Goal: Information Seeking & Learning: Learn about a topic

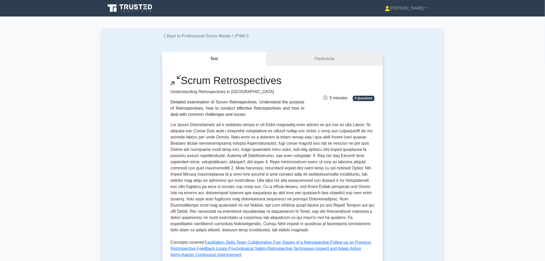
scroll to position [228, 0]
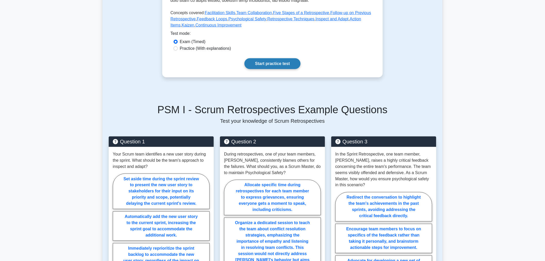
click at [253, 61] on link "Start practice test" at bounding box center [272, 63] width 56 height 11
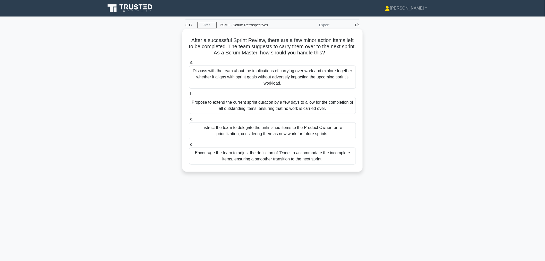
click at [208, 75] on div "Discuss with the team about the implications of carrying over work and explore …" at bounding box center [272, 76] width 167 height 23
click at [189, 64] on input "a. Discuss with the team about the implications of carrying over work and explo…" at bounding box center [189, 62] width 0 height 3
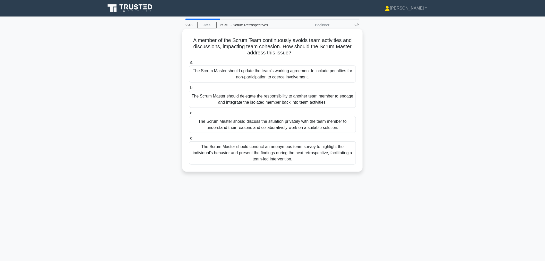
click at [210, 120] on div "The Scrum Master should discuss the situation privately with the team member to…" at bounding box center [272, 124] width 167 height 17
click at [189, 115] on input "c. The Scrum Master should discuss the situation privately with the team member…" at bounding box center [189, 112] width 0 height 3
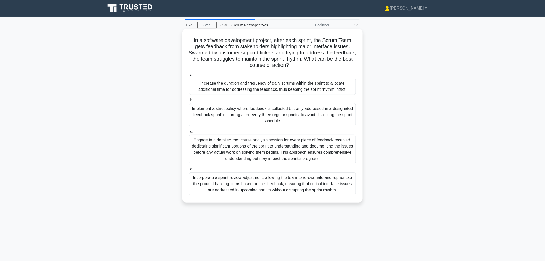
click at [243, 183] on div "Incorporate a sprint review adjustment, allowing the team to re-evaluate and re…" at bounding box center [272, 183] width 167 height 23
click at [189, 171] on input "d. Incorporate a sprint review adjustment, allowing the team to re-evaluate and…" at bounding box center [189, 168] width 0 height 3
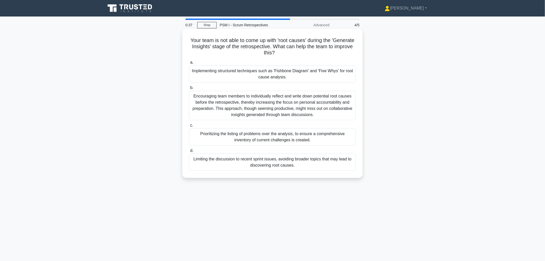
click at [334, 66] on div "Implementing structured techniques such as 'Fishbone Diagram' and 'Five Whys' f…" at bounding box center [272, 73] width 167 height 17
click at [189, 64] on input "a. Implementing structured techniques such as 'Fishbone Diagram' and 'Five Whys…" at bounding box center [189, 62] width 0 height 3
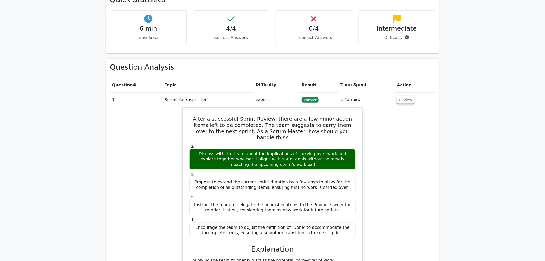
scroll to position [399, 0]
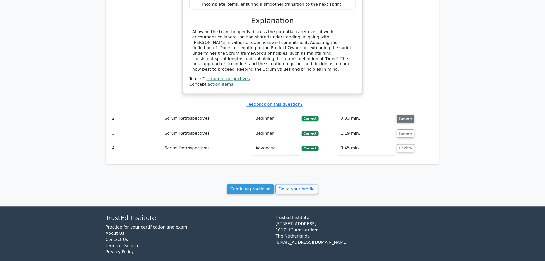
click at [398, 115] on button "Review" at bounding box center [406, 119] width 18 height 8
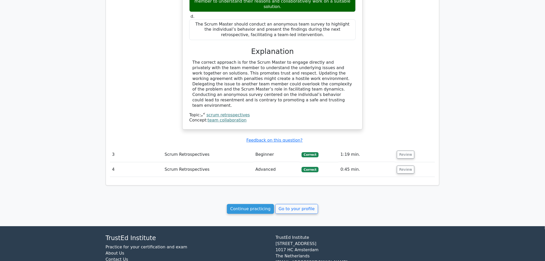
scroll to position [626, 0]
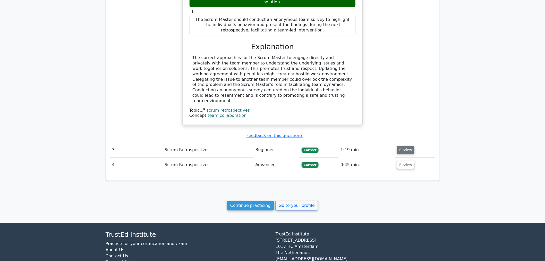
click at [409, 146] on button "Review" at bounding box center [406, 150] width 18 height 8
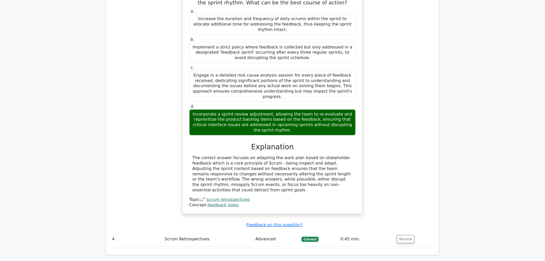
scroll to position [872, 0]
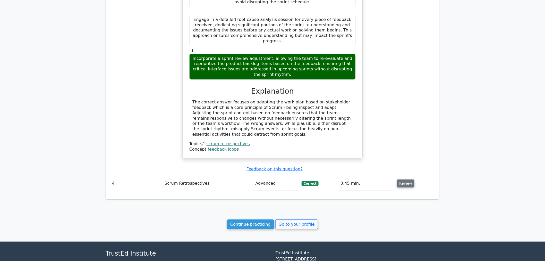
click at [410, 179] on button "Review" at bounding box center [406, 183] width 18 height 8
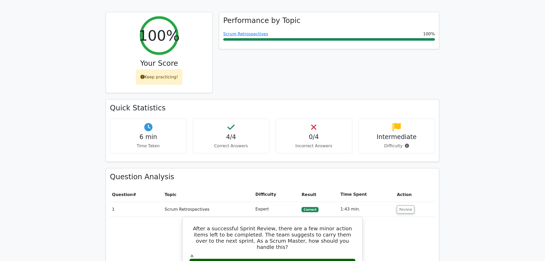
scroll to position [0, 0]
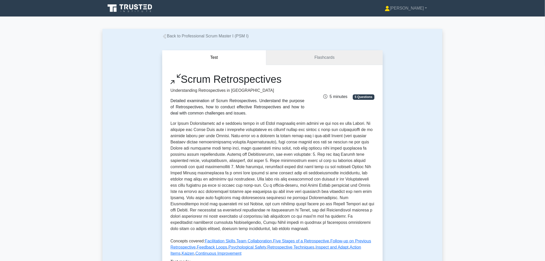
click at [287, 60] on link "Flashcards" at bounding box center [324, 57] width 116 height 15
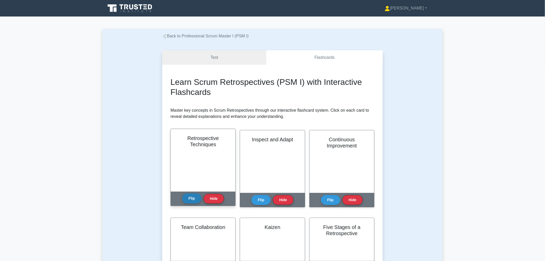
click at [193, 202] on button "Flip" at bounding box center [191, 198] width 19 height 10
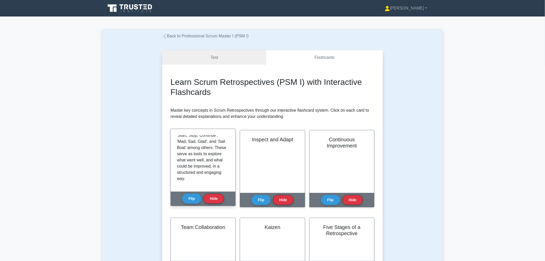
scroll to position [53, 0]
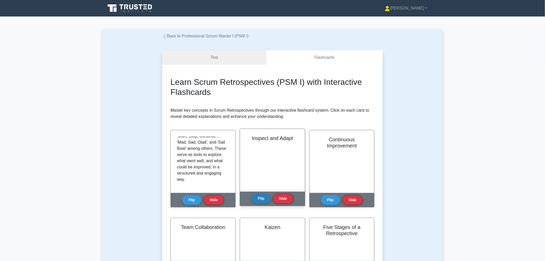
click at [256, 198] on button "Flip" at bounding box center [260, 198] width 19 height 10
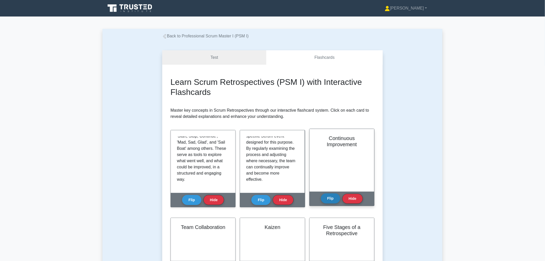
click at [331, 202] on button "Flip" at bounding box center [330, 198] width 19 height 10
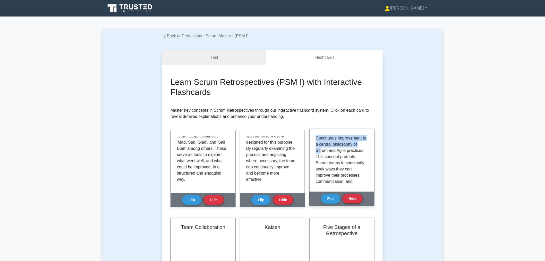
drag, startPoint x: 316, startPoint y: 138, endPoint x: 319, endPoint y: 148, distance: 10.4
click at [319, 148] on p "Continuous Improvement is a central philosophy of Scrum and Agile practices. Th…" at bounding box center [341, 181] width 50 height 93
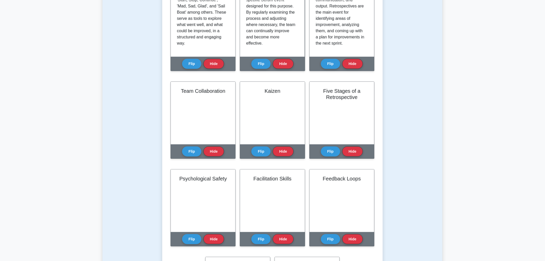
scroll to position [139, 0]
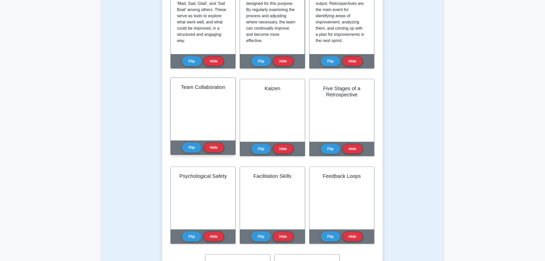
click at [191, 154] on div "Flip Hide" at bounding box center [203, 147] width 42 height 14
click at [192, 151] on button "Flip" at bounding box center [191, 147] width 19 height 10
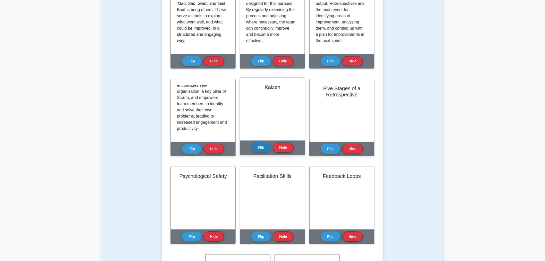
click at [254, 147] on button "Flip" at bounding box center [260, 147] width 19 height 10
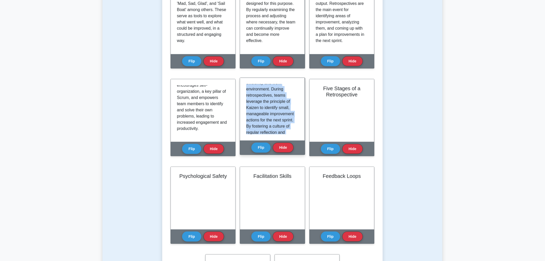
scroll to position [108, 0]
drag, startPoint x: 246, startPoint y: 86, endPoint x: 292, endPoint y: 134, distance: 66.3
click at [292, 134] on div "Kaizen, a Japanese term meaning 'good change', represents a core concept of con…" at bounding box center [272, 109] width 65 height 63
copy p "Kaizen, a Japanese term meaning 'good change', represents a core concept of con…"
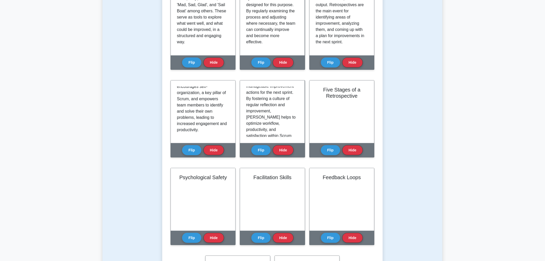
click at [384, 127] on div "Test Flashcards Learn Scrum Retrospectives (PSM I) with Interactive Flashcards …" at bounding box center [272, 132] width 227 height 463
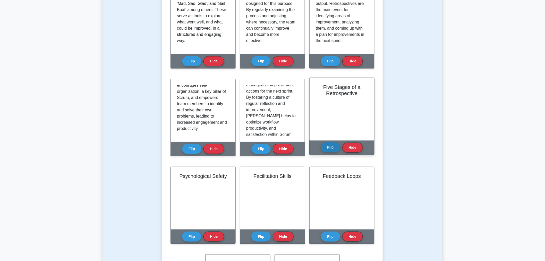
click at [325, 145] on button "Flip" at bounding box center [330, 147] width 19 height 10
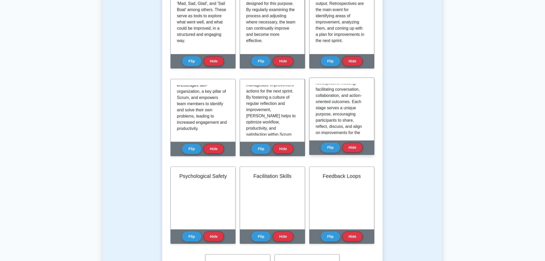
scroll to position [96, 0]
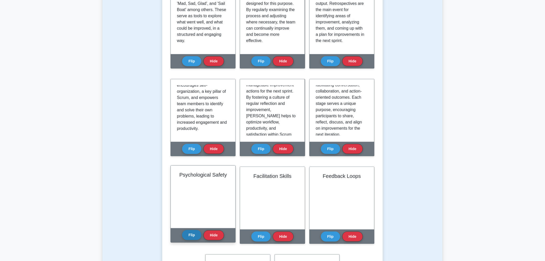
click at [187, 235] on button "Flip" at bounding box center [191, 235] width 19 height 10
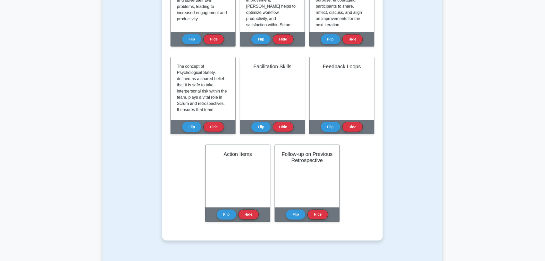
scroll to position [253, 0]
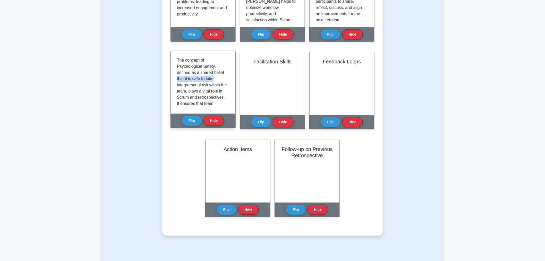
drag, startPoint x: 227, startPoint y: 70, endPoint x: 227, endPoint y: 81, distance: 11.1
click at [227, 81] on div "The concept of Psychological Safety, defined as a shared belief that it is safe…" at bounding box center [203, 82] width 52 height 50
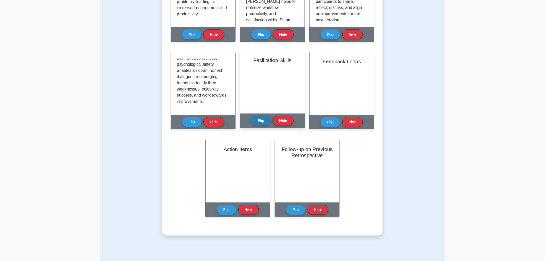
click at [257, 122] on button "Flip" at bounding box center [260, 120] width 19 height 10
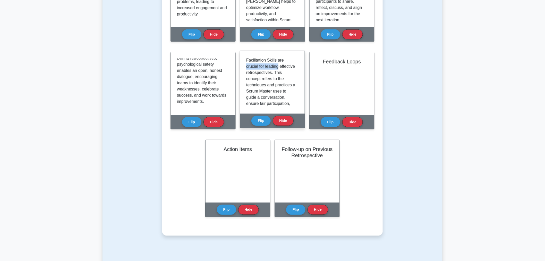
drag, startPoint x: 297, startPoint y: 64, endPoint x: 296, endPoint y: 69, distance: 4.9
click at [296, 69] on div "Facilitation Skills are crucial for leading effective retrospectives. This conc…" at bounding box center [272, 82] width 52 height 50
click at [295, 91] on div "Facilitation Skills are crucial for leading effective retrospectives. This conc…" at bounding box center [272, 82] width 52 height 50
click at [297, 91] on div "Facilitation Skills are crucial for leading effective retrospectives. This conc…" at bounding box center [272, 82] width 52 height 50
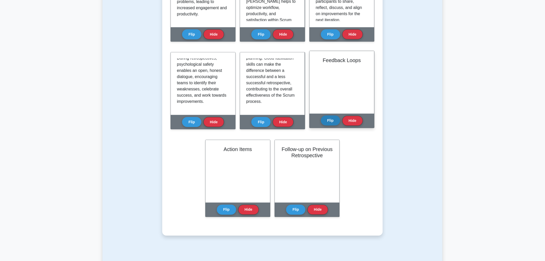
click at [329, 121] on button "Flip" at bounding box center [330, 120] width 19 height 10
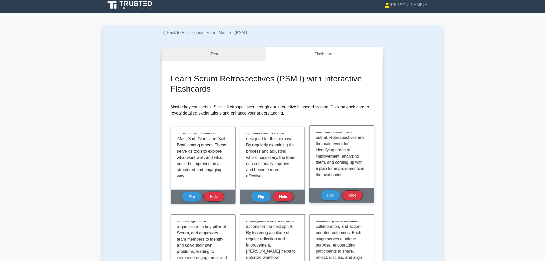
scroll to position [0, 0]
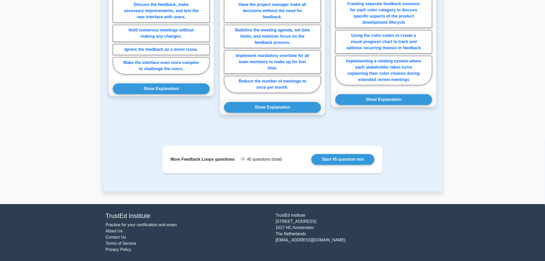
scroll to position [222, 0]
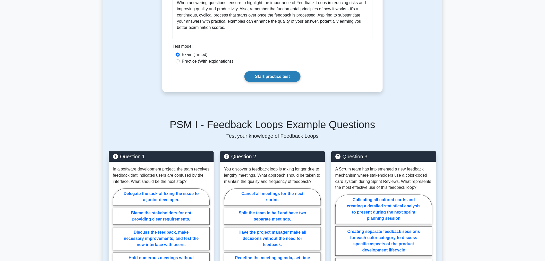
click at [269, 77] on link "Start practice test" at bounding box center [272, 76] width 56 height 11
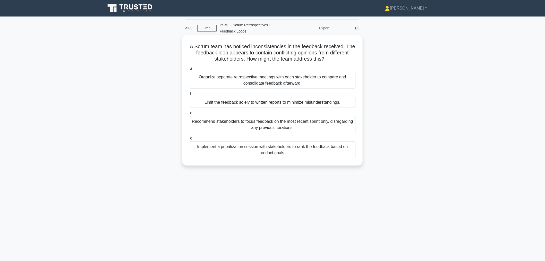
click at [247, 149] on div "Implement a prioritization session with stakeholders to rank the feedback based…" at bounding box center [272, 149] width 167 height 17
click at [189, 140] on input "d. Implement a prioritization session with stakeholders to rank the feedback ba…" at bounding box center [189, 138] width 0 height 3
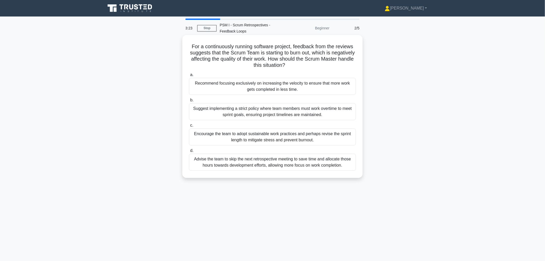
click at [249, 139] on div "Encourage the team to adopt sustainable work practices and perhaps revise the s…" at bounding box center [272, 136] width 167 height 17
click at [189, 127] on input "c. Encourage the team to adopt sustainable work practices and perhaps revise th…" at bounding box center [189, 125] width 0 height 3
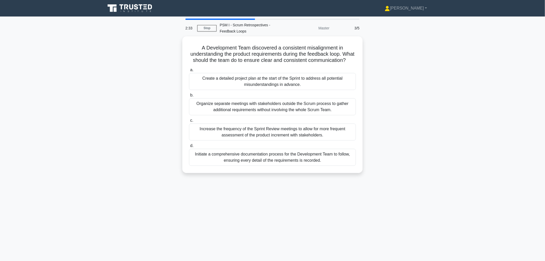
click at [249, 139] on div "Increase the frequency of the Sprint Review meetings to allow for more frequent…" at bounding box center [272, 131] width 167 height 17
click at [189, 122] on input "c. Increase the frequency of the Sprint Review meetings to allow for more frequ…" at bounding box center [189, 120] width 0 height 3
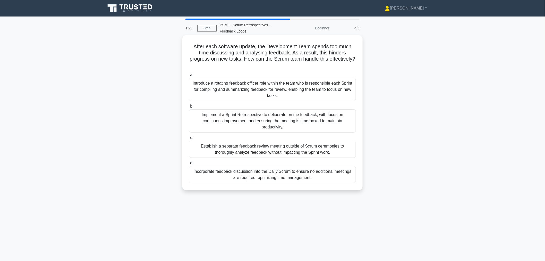
click at [248, 117] on div "Implement a Sprint Retrospective to deliberate on the feedback, with focus on c…" at bounding box center [272, 120] width 167 height 23
click at [189, 108] on input "b. Implement a Sprint Retrospective to deliberate on the feedback, with focus o…" at bounding box center [189, 106] width 0 height 3
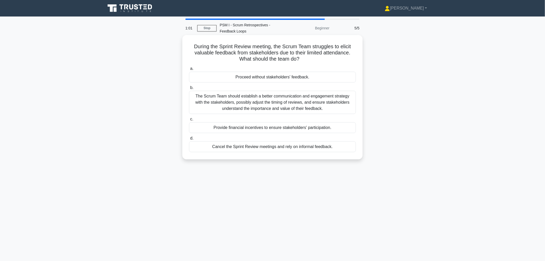
click at [252, 106] on div "The Scrum Team should establish a better communication and engagement strategy …" at bounding box center [272, 102] width 167 height 23
click at [189, 89] on input "b. The Scrum Team should establish a better communication and engagement strate…" at bounding box center [189, 87] width 0 height 3
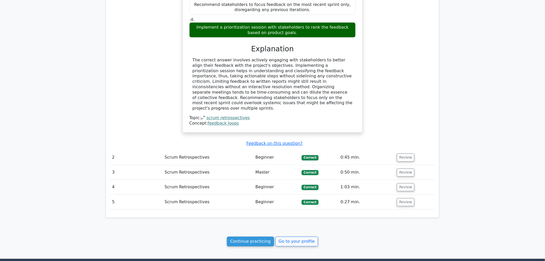
scroll to position [362, 0]
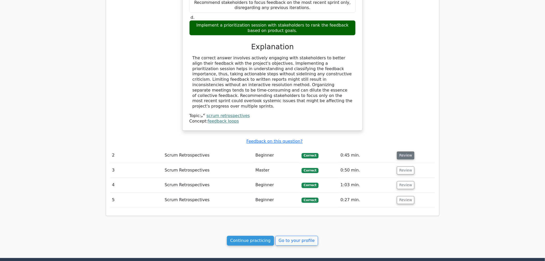
click at [410, 151] on button "Review" at bounding box center [406, 155] width 18 height 8
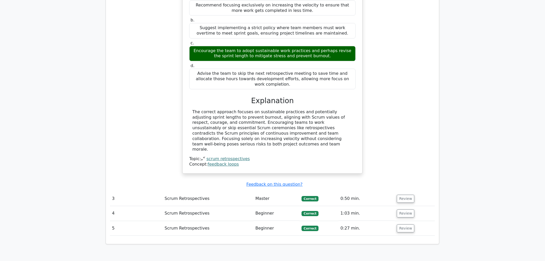
scroll to position [620, 0]
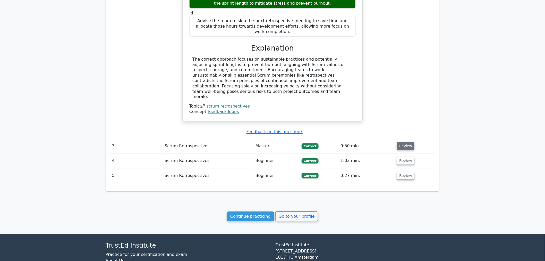
click at [409, 142] on button "Review" at bounding box center [406, 146] width 18 height 8
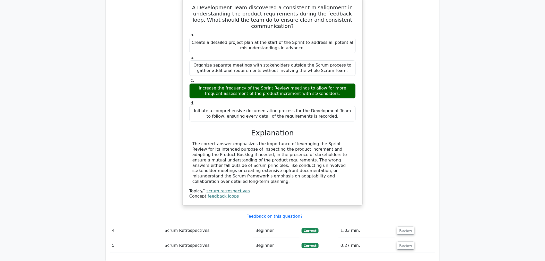
scroll to position [781, 0]
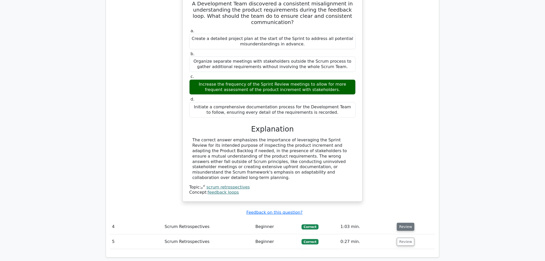
click at [405, 223] on button "Review" at bounding box center [406, 227] width 18 height 8
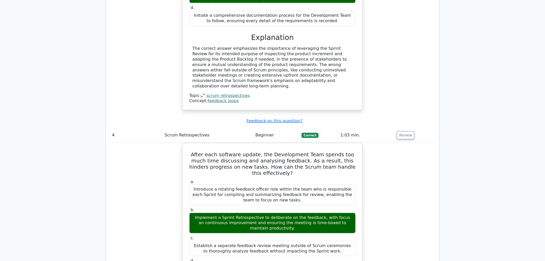
scroll to position [1102, 0]
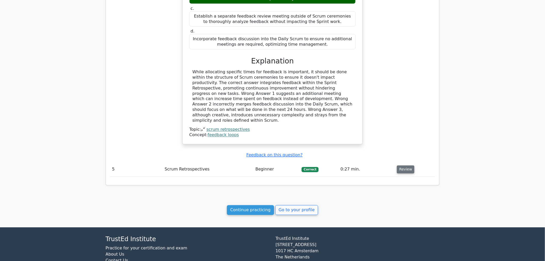
click at [403, 165] on button "Review" at bounding box center [406, 169] width 18 height 8
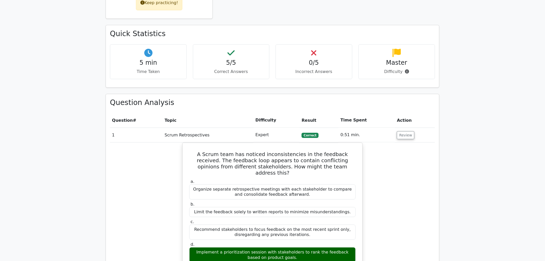
scroll to position [0, 0]
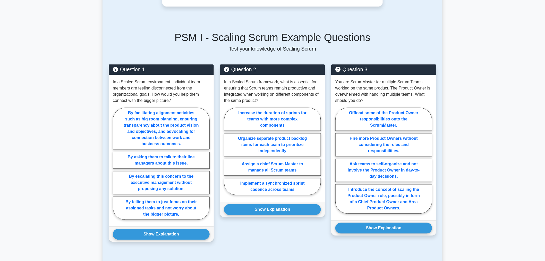
scroll to position [288, 0]
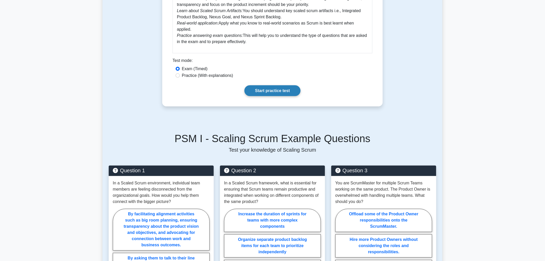
click at [265, 96] on link "Start practice test" at bounding box center [272, 90] width 56 height 11
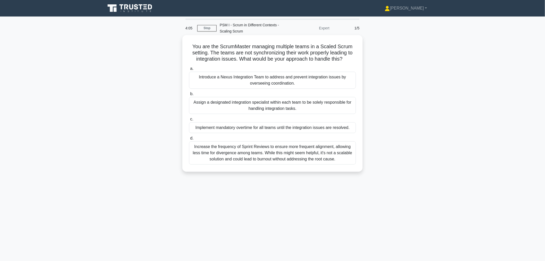
click at [236, 104] on div "Assign a designated integration specialist within each team to be solely respon…" at bounding box center [272, 105] width 167 height 17
click at [189, 96] on input "b. Assign a designated integration specialist within each team to be solely res…" at bounding box center [189, 93] width 0 height 3
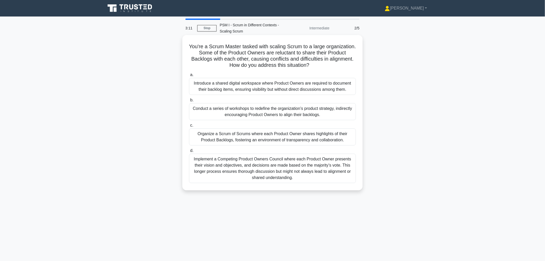
click at [202, 135] on div "Organize a Scrum of Scrums where each Product Owner shares highlights of their …" at bounding box center [272, 136] width 167 height 17
click at [189, 127] on input "c. Organize a Scrum of Scrums where each Product Owner shares highlights of the…" at bounding box center [189, 125] width 0 height 3
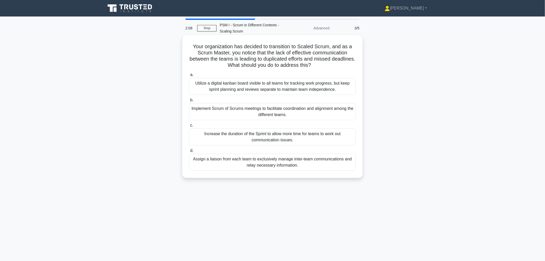
click at [209, 111] on div "Implement Scrum of Scrums meetings to facilitate coordination and alignment amo…" at bounding box center [272, 111] width 167 height 17
click at [189, 102] on input "b. Implement Scrum of Scrums meetings to facilitate coordination and alignment …" at bounding box center [189, 99] width 0 height 3
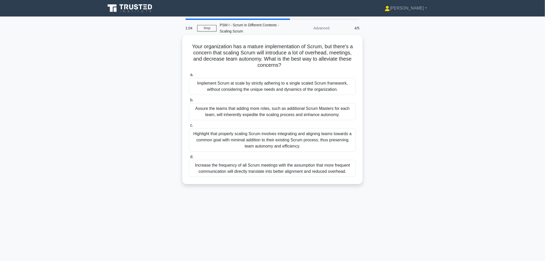
click at [227, 138] on div "Highlight that properly scaling Scrum involves integrating and aligning teams t…" at bounding box center [272, 139] width 167 height 23
click at [189, 127] on input "c. Highlight that properly scaling Scrum involves integrating and aligning team…" at bounding box center [189, 125] width 0 height 3
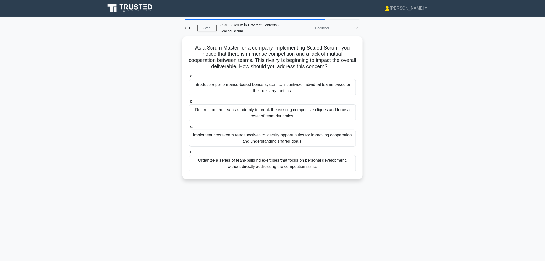
click at [227, 138] on div "Implement cross-team retrospectives to identify opportunities for improving coo…" at bounding box center [272, 138] width 167 height 17
click at [189, 128] on input "c. Implement cross-team retrospectives to identify opportunities for improving …" at bounding box center [189, 126] width 0 height 3
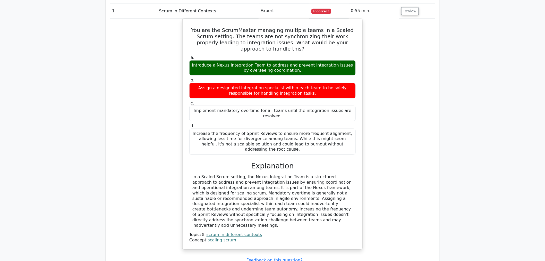
scroll to position [271, 0]
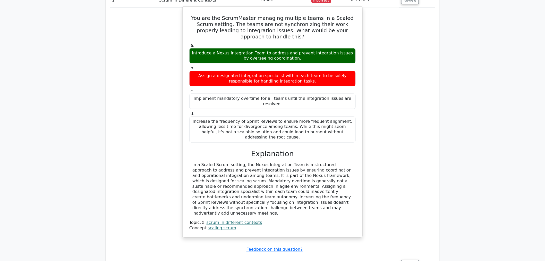
drag, startPoint x: 226, startPoint y: 204, endPoint x: 224, endPoint y: 208, distance: 4.3
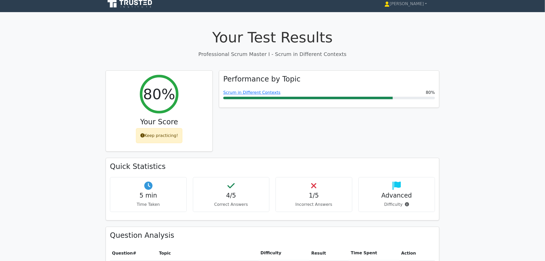
scroll to position [0, 0]
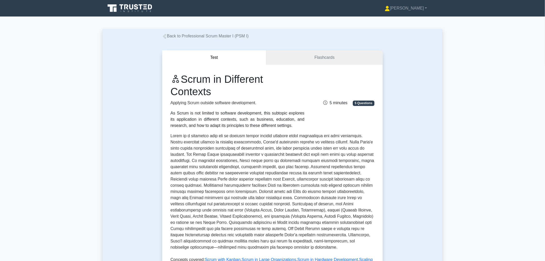
click at [307, 65] on div "Scrum in Different Contexts Applying Scrum outside software development. As Scr…" at bounding box center [272, 194] width 221 height 259
click at [308, 58] on link "Flashcards" at bounding box center [324, 57] width 116 height 15
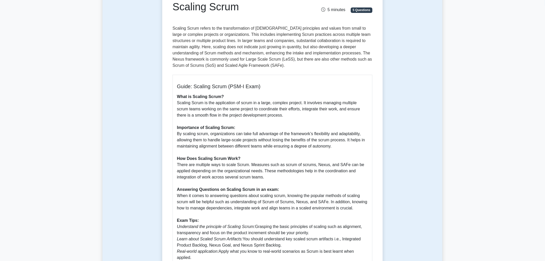
scroll to position [288, 0]
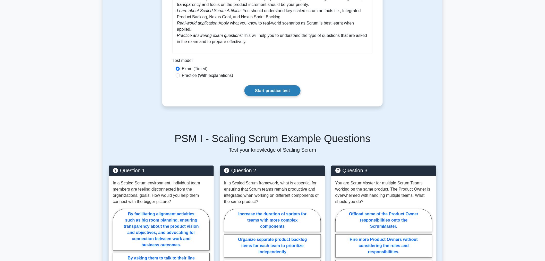
click at [283, 86] on link "Start practice test" at bounding box center [272, 90] width 56 height 11
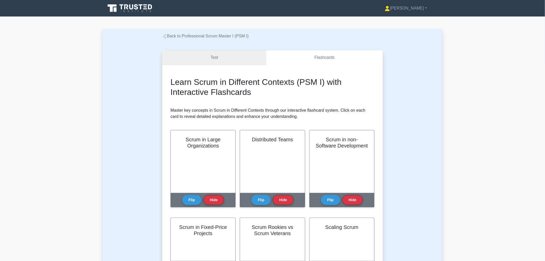
click at [225, 57] on link "Test" at bounding box center [214, 57] width 104 height 15
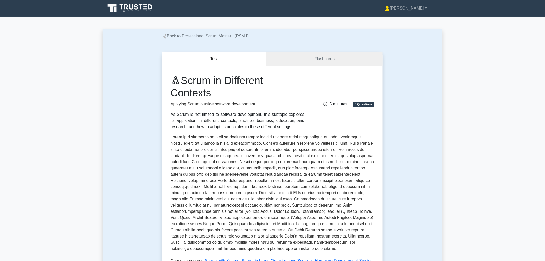
scroll to position [228, 0]
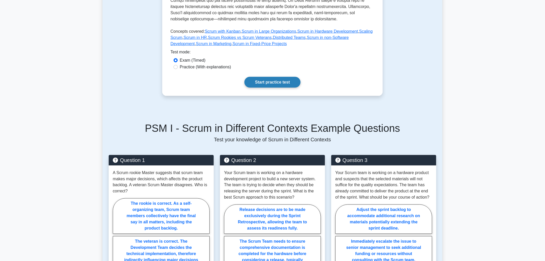
click at [279, 81] on link "Start practice test" at bounding box center [272, 82] width 56 height 11
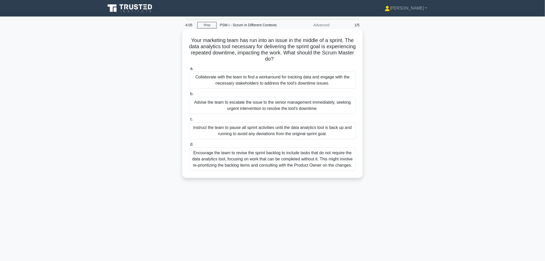
click at [200, 76] on div "Collaborate with the team to find a workaround for tracking data and engage wit…" at bounding box center [272, 80] width 167 height 17
click at [189, 70] on input "a. Collaborate with the team to find a workaround for tracking data and engage …" at bounding box center [189, 68] width 0 height 3
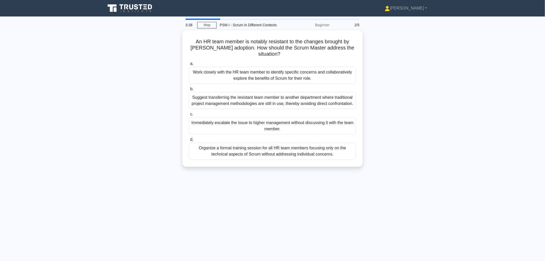
click at [200, 76] on div "Work closely with the HR team member to identify specific concerns and collabor…" at bounding box center [272, 75] width 167 height 17
click at [189, 65] on input "a. Work closely with the HR team member to identify specific concerns and colla…" at bounding box center [189, 63] width 0 height 3
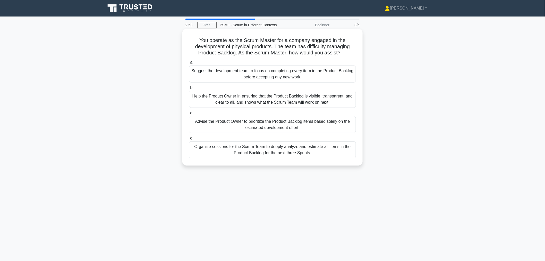
click at [212, 100] on div "Help the Product Owner in ensuring that the Product Backlog is visible, transpa…" at bounding box center [272, 99] width 167 height 17
click at [189, 89] on input "b. Help the Product Owner in ensuring that the Product Backlog is visible, tran…" at bounding box center [189, 87] width 0 height 3
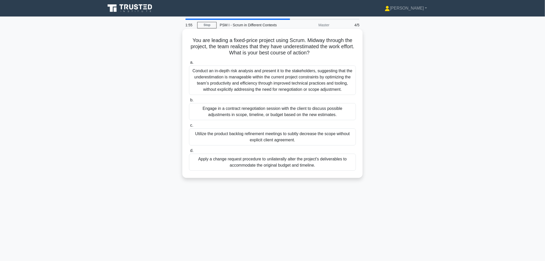
click at [217, 113] on div "Engage in a contract renegotiation session with the client to discuss possible …" at bounding box center [272, 111] width 167 height 17
click at [189, 102] on input "b. Engage in a contract renegotiation session with the client to discuss possib…" at bounding box center [189, 99] width 0 height 3
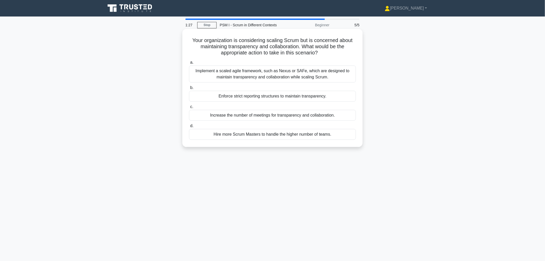
click at [238, 73] on div "Implement a scaled agile framework, such as Nexus or SAFe, which are designed t…" at bounding box center [272, 73] width 167 height 17
click at [189, 64] on input "a. Implement a scaled agile framework, such as Nexus or SAFe, which are designe…" at bounding box center [189, 62] width 0 height 3
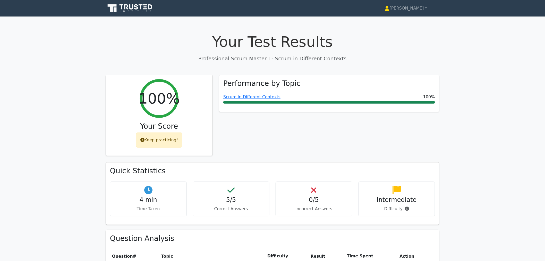
scroll to position [420, 0]
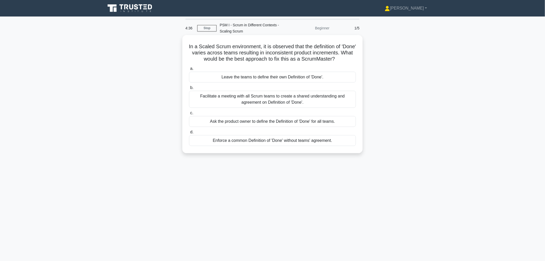
click at [215, 102] on div "Facilitate a meeting with all Scrum teams to create a shared understanding and …" at bounding box center [272, 99] width 167 height 17
click at [189, 89] on input "b. Facilitate a meeting with all Scrum teams to create a shared understanding a…" at bounding box center [189, 87] width 0 height 3
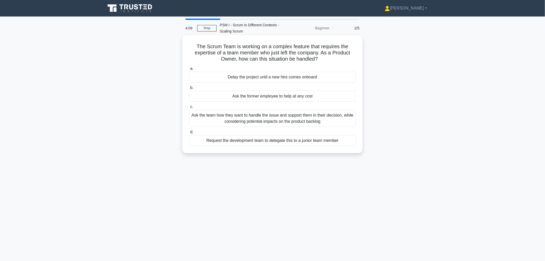
click at [222, 116] on div "Ask the team how they want to handle the issue and support them in their decisi…" at bounding box center [272, 118] width 167 height 17
click at [189, 108] on input "c. Ask the team how they want to handle the issue and support them in their dec…" at bounding box center [189, 106] width 0 height 3
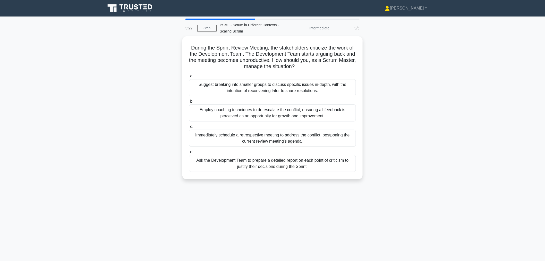
click at [222, 116] on div "Employ coaching techniques to de-escalate the conflict, ensuring all feedback i…" at bounding box center [272, 112] width 167 height 17
click at [189, 103] on input "b. Employ coaching techniques to de-escalate the conflict, ensuring all feedbac…" at bounding box center [189, 101] width 0 height 3
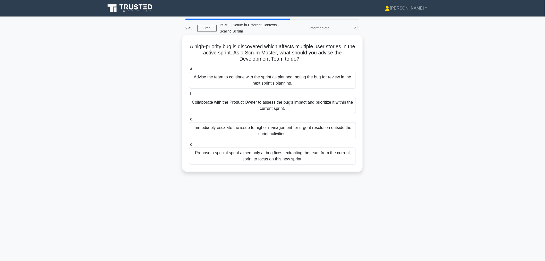
click at [222, 112] on div "Collaborate with the Product Owner to assess the bug's impact and prioritize it…" at bounding box center [272, 105] width 167 height 17
click at [189, 96] on input "b. Collaborate with the Product Owner to assess the bug's impact and prioritize…" at bounding box center [189, 93] width 0 height 3
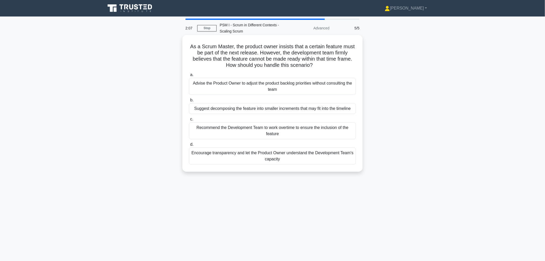
click at [235, 153] on div "Encourage transparency and let the Product Owner understand the Development Tea…" at bounding box center [272, 155] width 167 height 17
click at [189, 146] on input "d. Encourage transparency and let the Product Owner understand the Development …" at bounding box center [189, 144] width 0 height 3
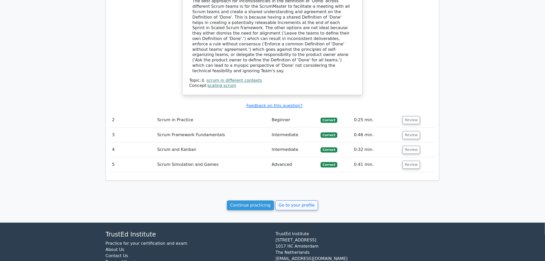
scroll to position [431, 0]
